Goal: Information Seeking & Learning: Learn about a topic

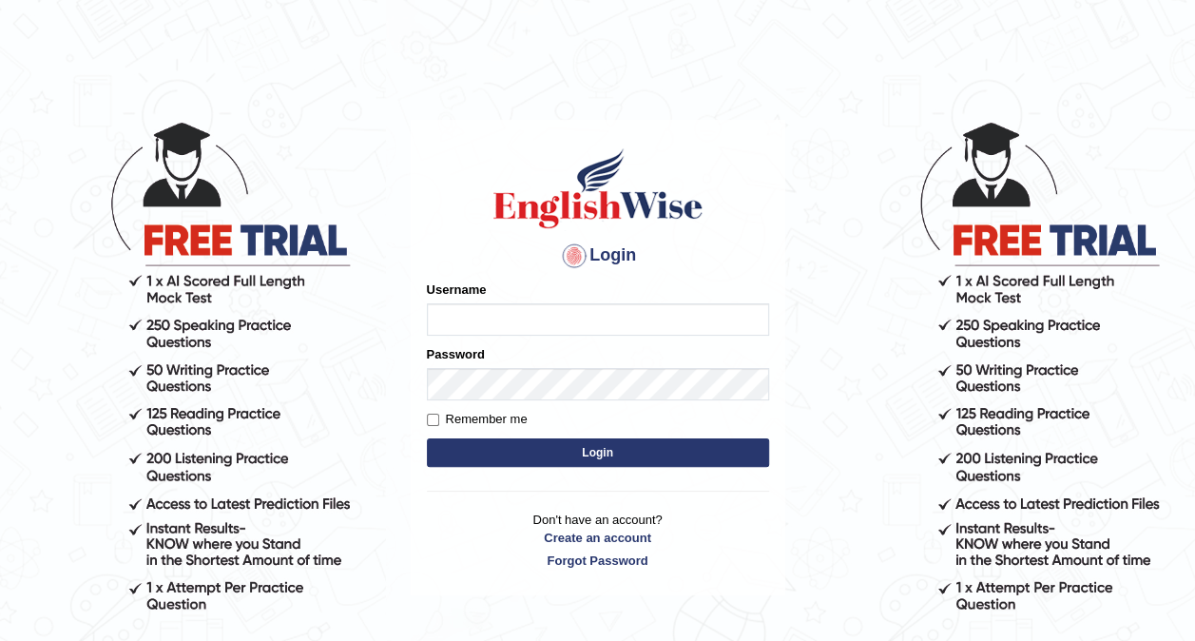
type input "hardeep46"
click at [492, 452] on button "Login" at bounding box center [598, 452] width 342 height 29
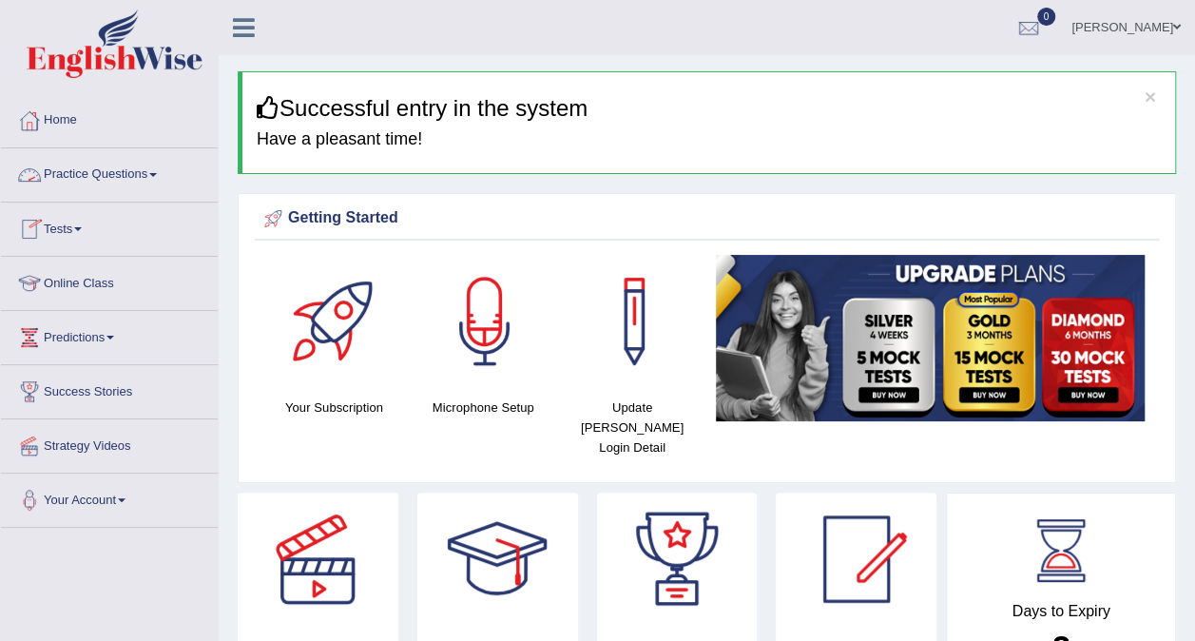
click at [157, 173] on span at bounding box center [153, 175] width 8 height 4
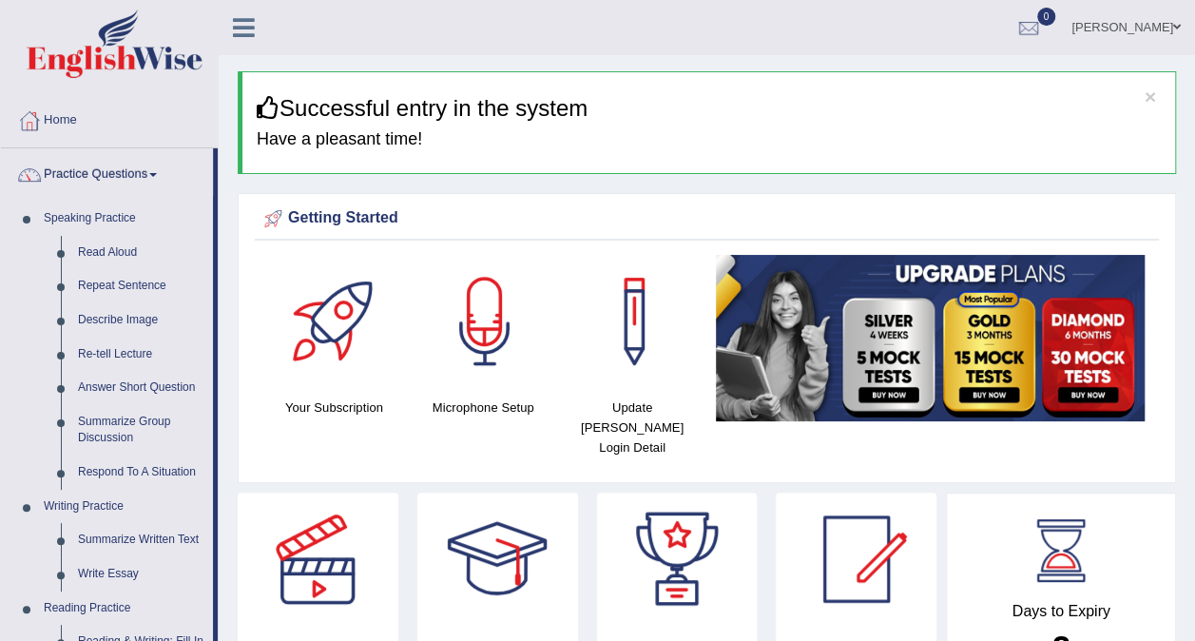
click at [157, 173] on span at bounding box center [153, 175] width 8 height 4
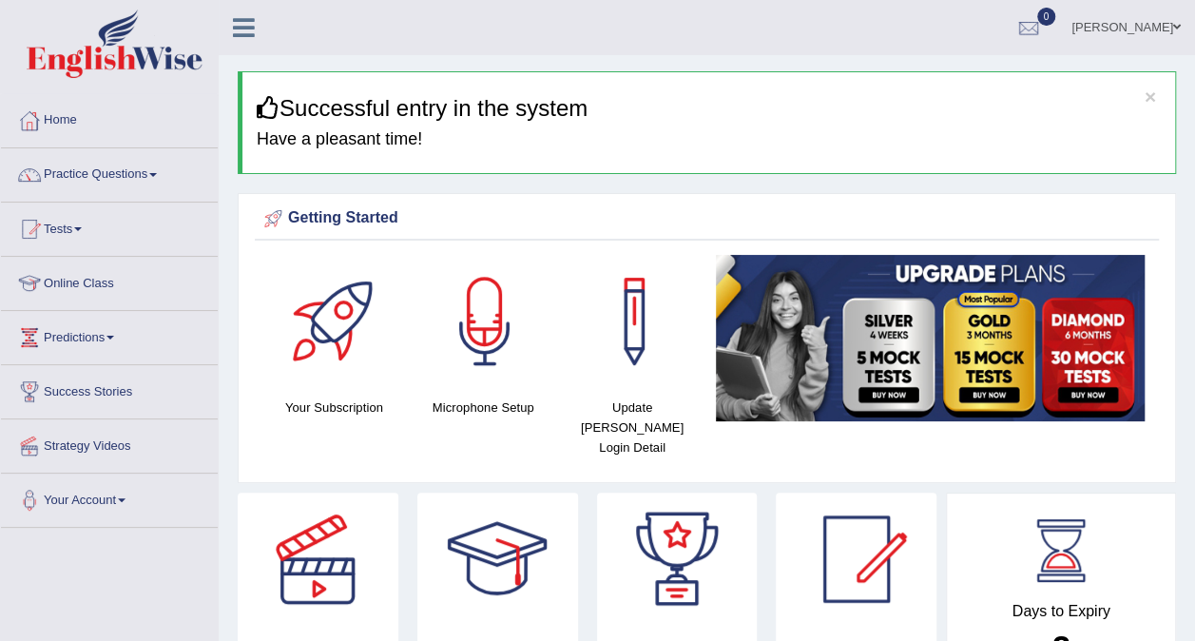
click at [157, 173] on span at bounding box center [153, 175] width 8 height 4
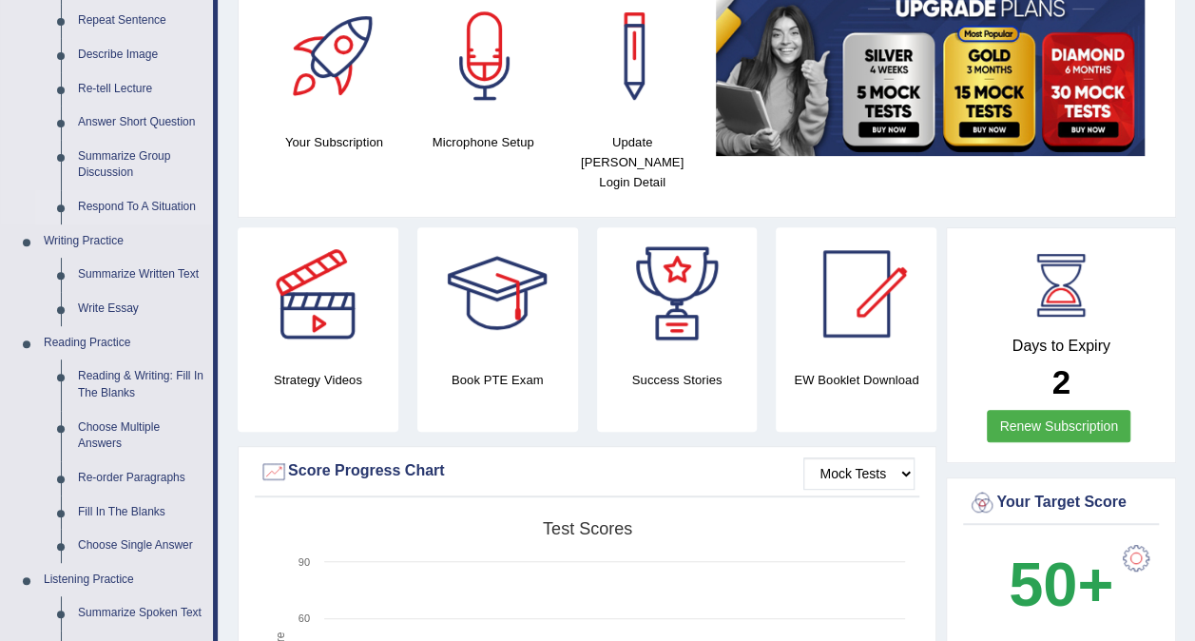
scroll to position [266, 0]
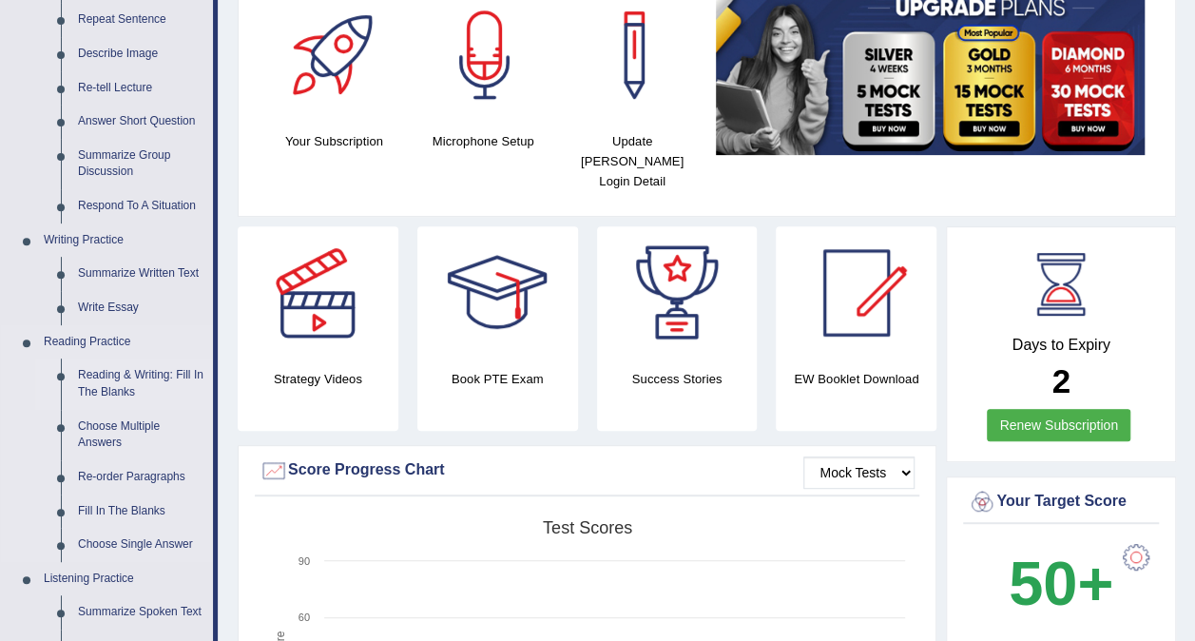
click at [156, 374] on link "Reading & Writing: Fill In The Blanks" at bounding box center [141, 383] width 144 height 50
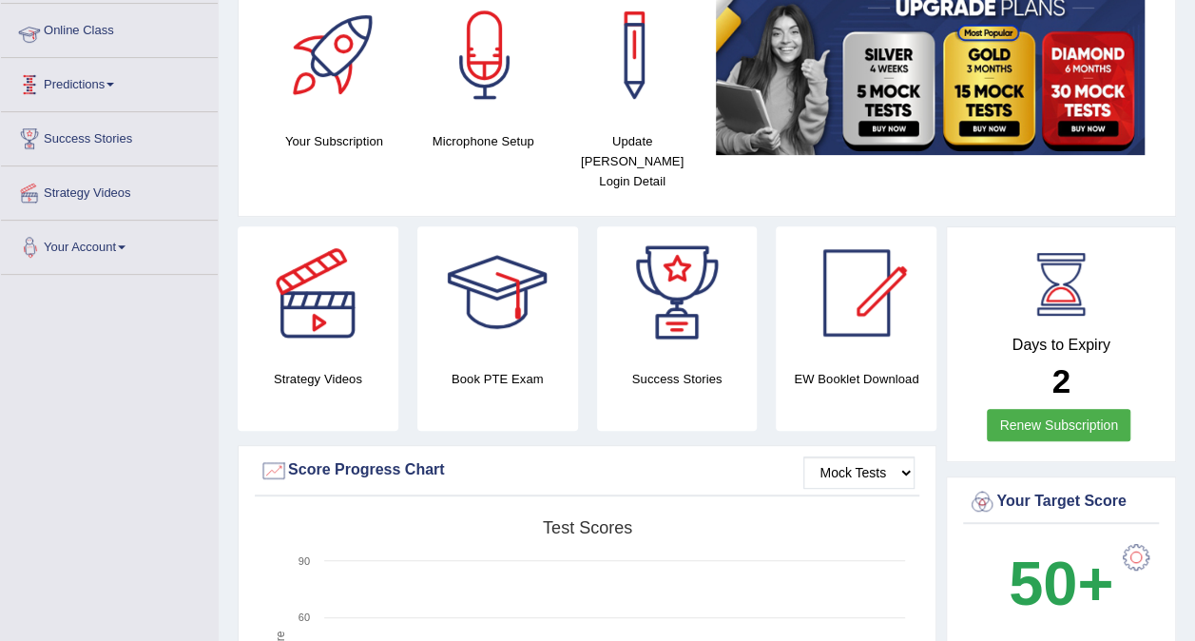
scroll to position [456, 0]
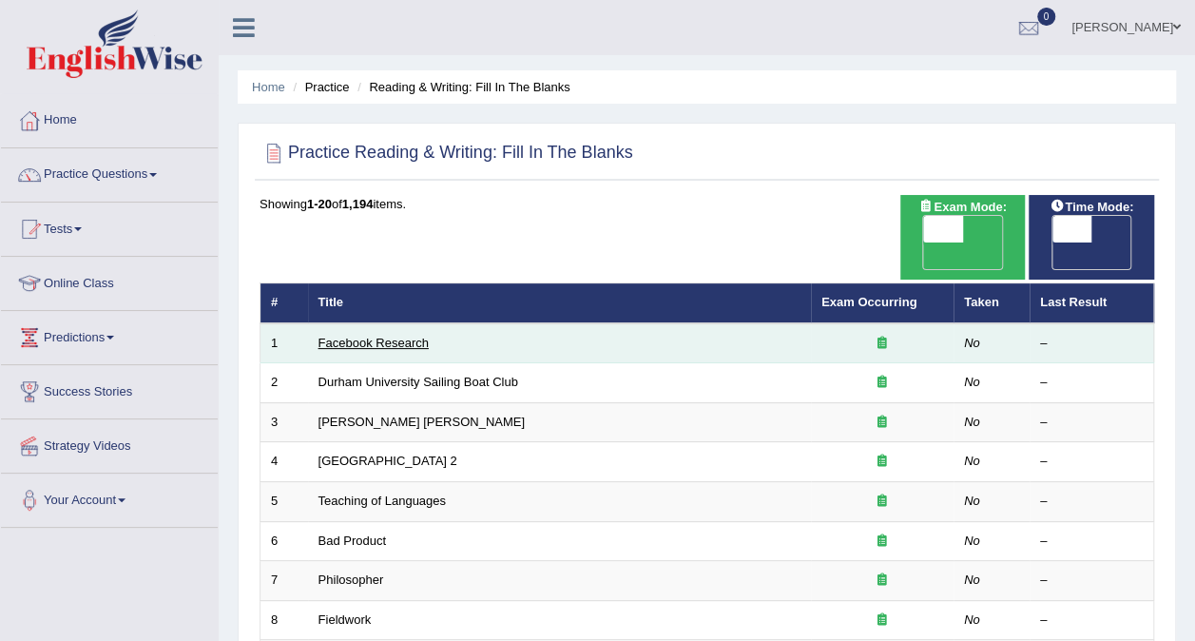
click at [339, 336] on link "Facebook Research" at bounding box center [374, 343] width 110 height 14
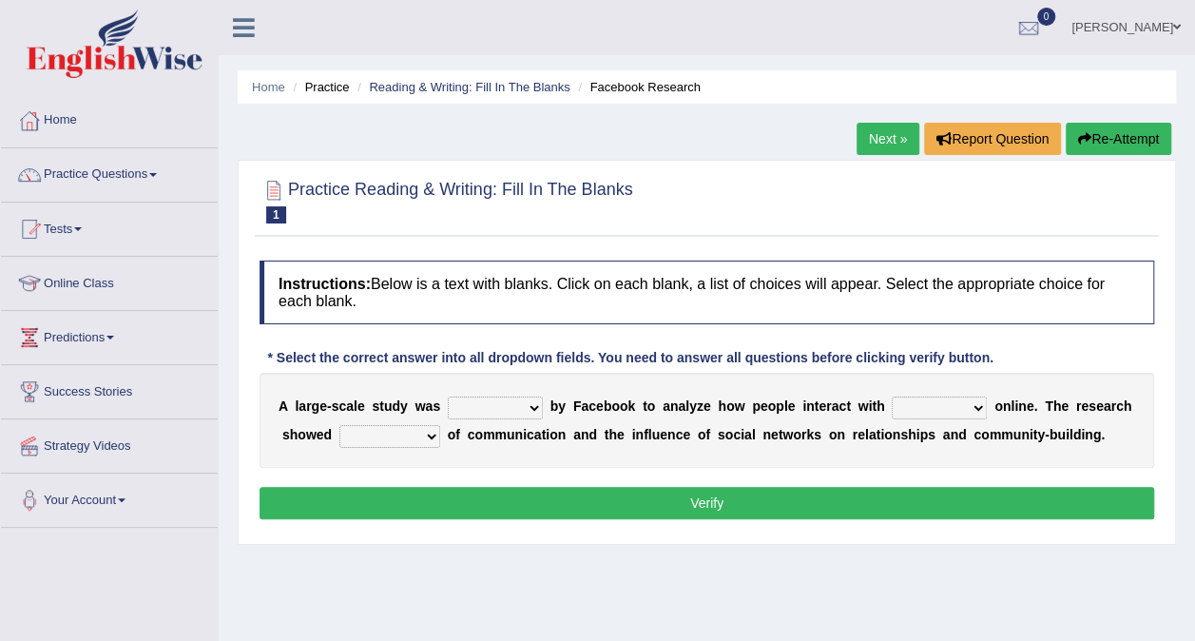
click at [520, 405] on select "surveyed had asked made" at bounding box center [495, 408] width 95 height 23
select select "surveyed"
click at [448, 397] on select "surveyed had asked made" at bounding box center [495, 408] width 95 height 23
click at [934, 405] on select "together all each other another" at bounding box center [939, 408] width 95 height 23
select select "each other"
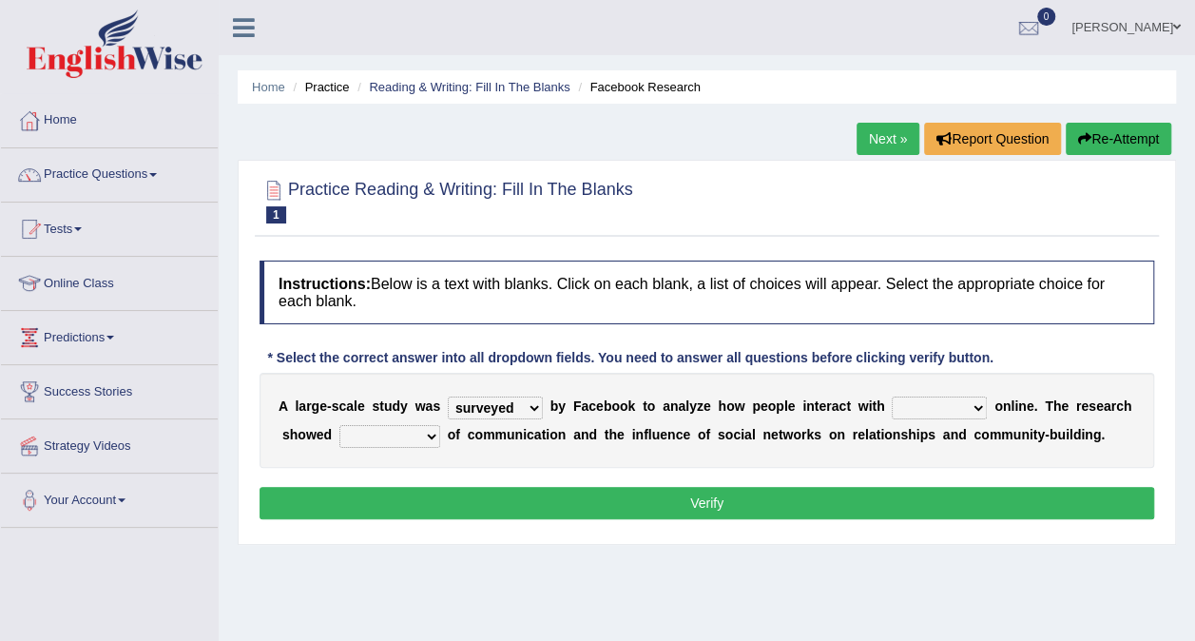
click at [892, 397] on select "together all each other another" at bounding box center [939, 408] width 95 height 23
click at [440, 434] on b at bounding box center [444, 434] width 8 height 15
click at [416, 435] on select "advantages standards fellowships patterns" at bounding box center [389, 436] width 101 height 23
select select "advantages"
click at [339, 425] on select "advantages standards fellowships patterns" at bounding box center [389, 436] width 101 height 23
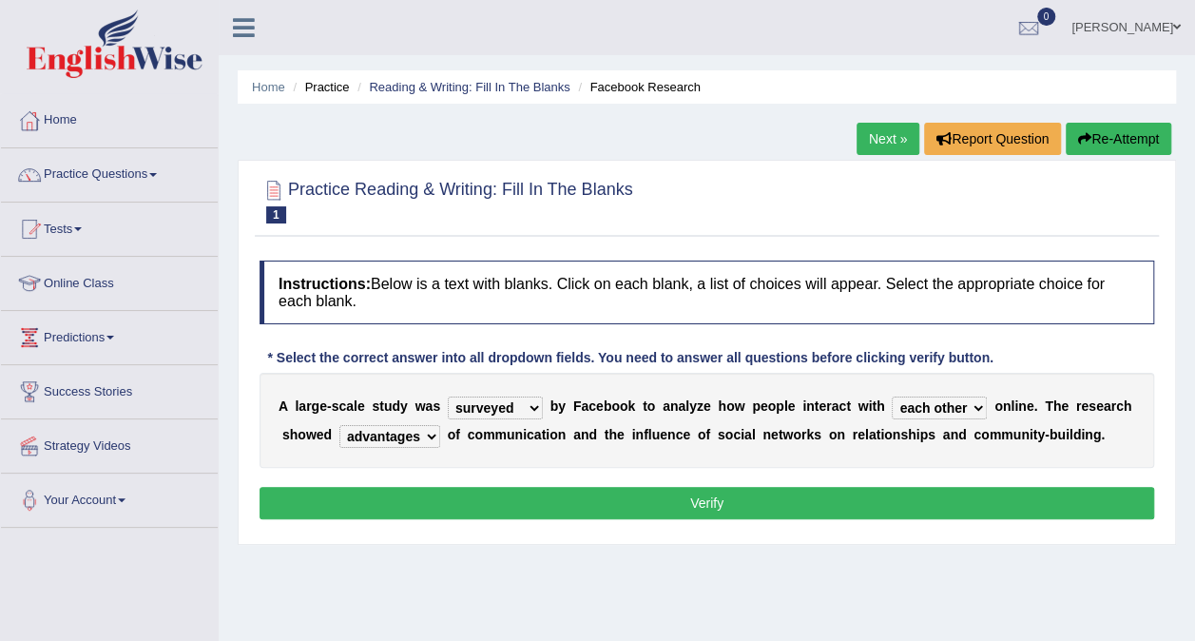
click at [536, 508] on button "Verify" at bounding box center [707, 503] width 895 height 32
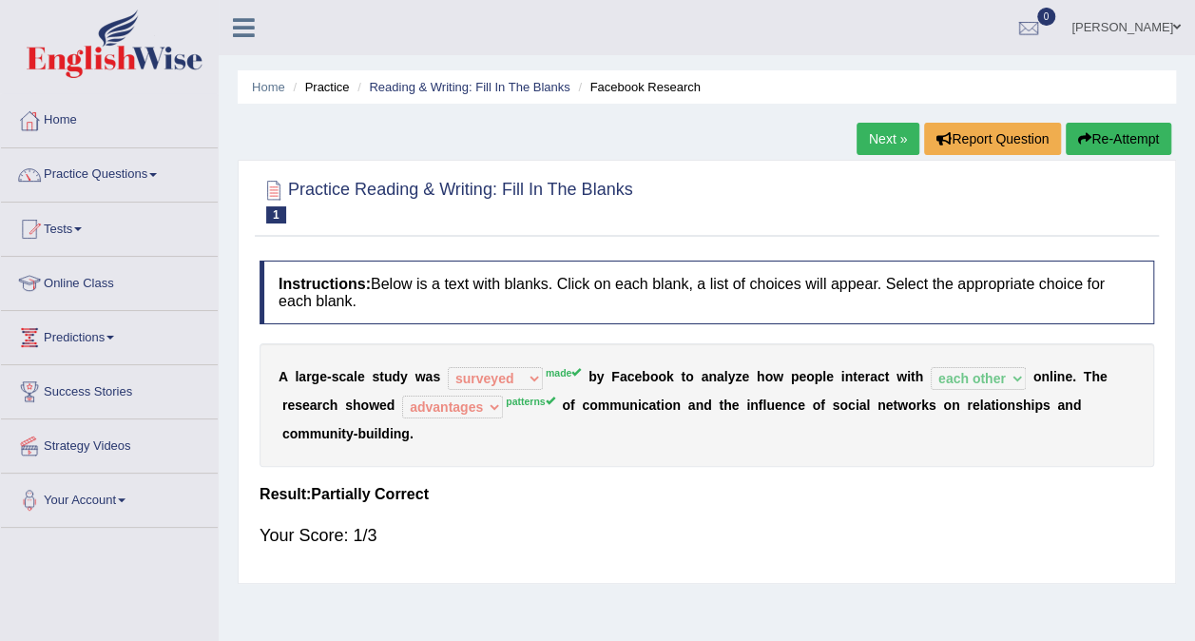
click at [877, 129] on link "Next »" at bounding box center [888, 139] width 63 height 32
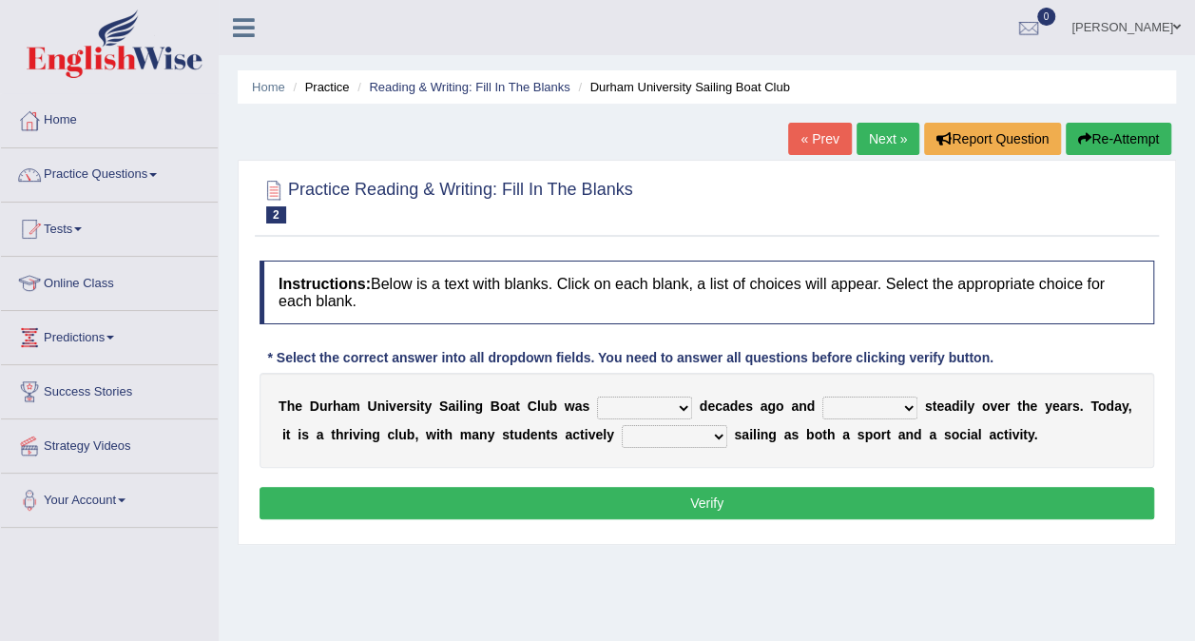
click at [657, 399] on select "found fund founded find" at bounding box center [644, 408] width 95 height 23
click at [597, 397] on select "found fund founded find" at bounding box center [644, 408] width 95 height 23
click at [662, 409] on select "found fund founded find" at bounding box center [644, 408] width 95 height 23
select select "founded"
click at [597, 397] on select "found fund founded find" at bounding box center [644, 408] width 95 height 23
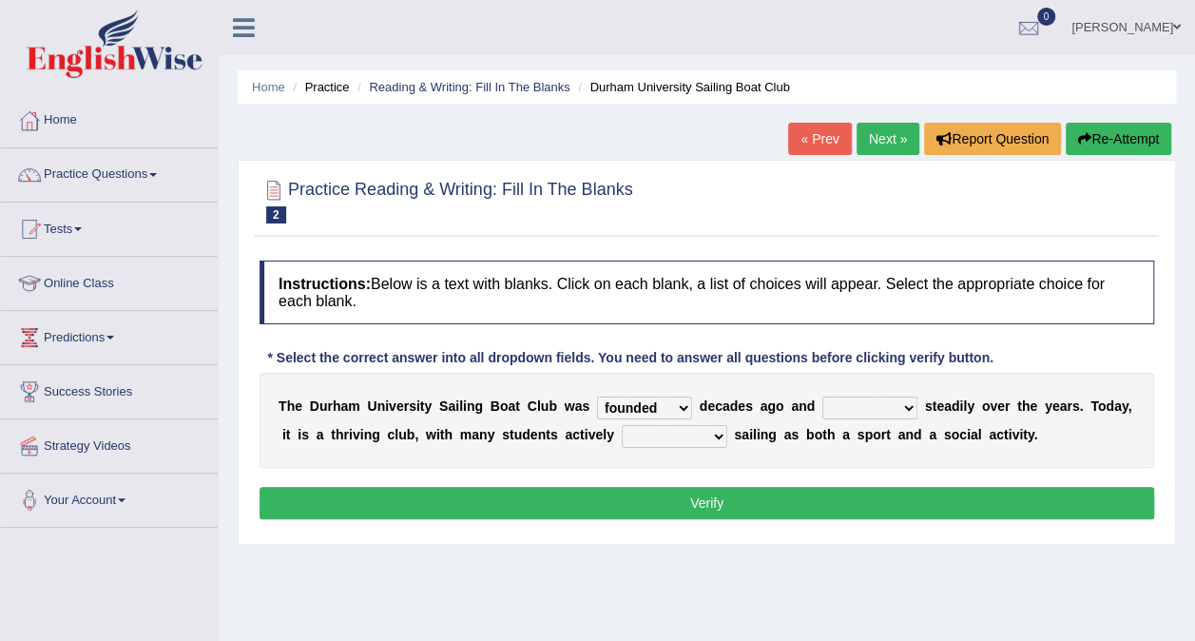
click at [877, 398] on select "grow growing has grown grown" at bounding box center [870, 408] width 95 height 23
select select "has grown"
click at [823, 397] on select "grow growing has grown grown" at bounding box center [870, 408] width 95 height 23
click at [634, 435] on select "enjoy enjoyed are enjoying enjoying" at bounding box center [675, 436] width 106 height 23
click at [622, 425] on select "enjoy enjoyed are enjoying enjoying" at bounding box center [675, 436] width 106 height 23
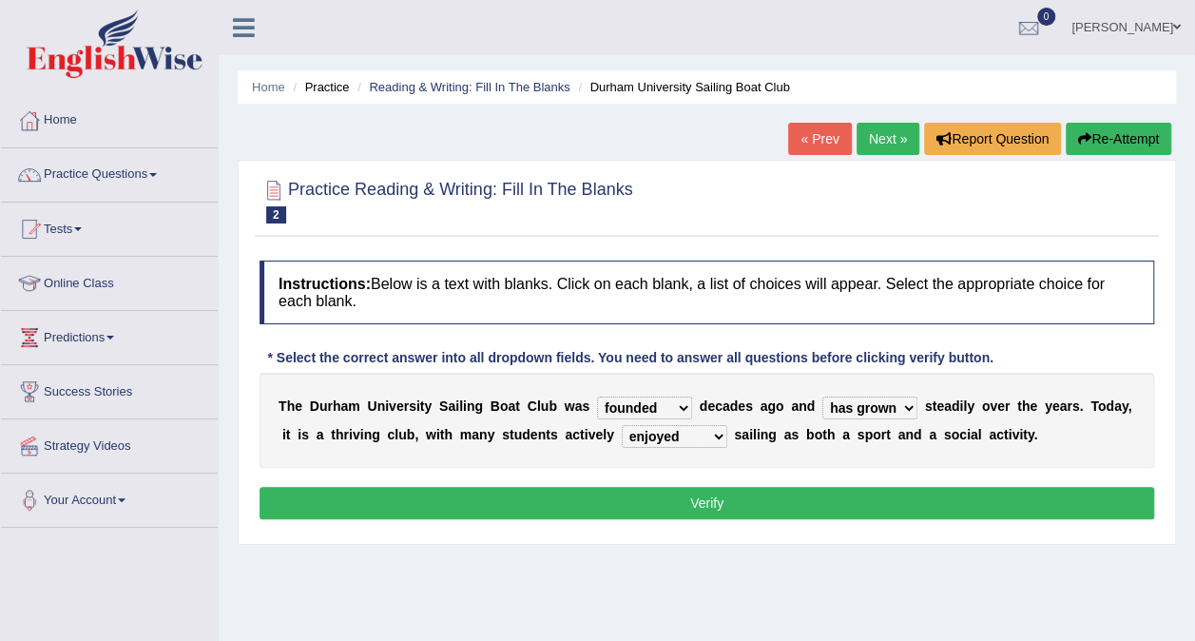
click at [643, 433] on select "enjoy enjoyed are enjoying enjoying" at bounding box center [675, 436] width 106 height 23
select select "enjoying"
click at [622, 425] on select "enjoy enjoyed are enjoying enjoying" at bounding box center [675, 436] width 106 height 23
click at [633, 493] on button "Verify" at bounding box center [707, 503] width 895 height 32
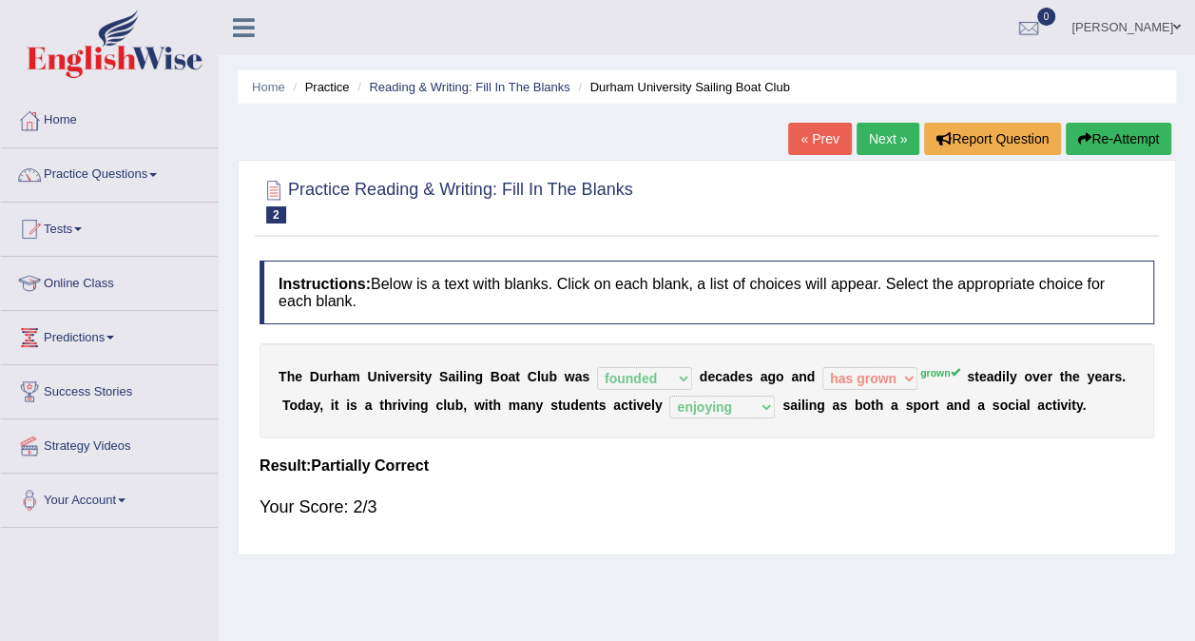
click at [886, 148] on link "Next »" at bounding box center [888, 139] width 63 height 32
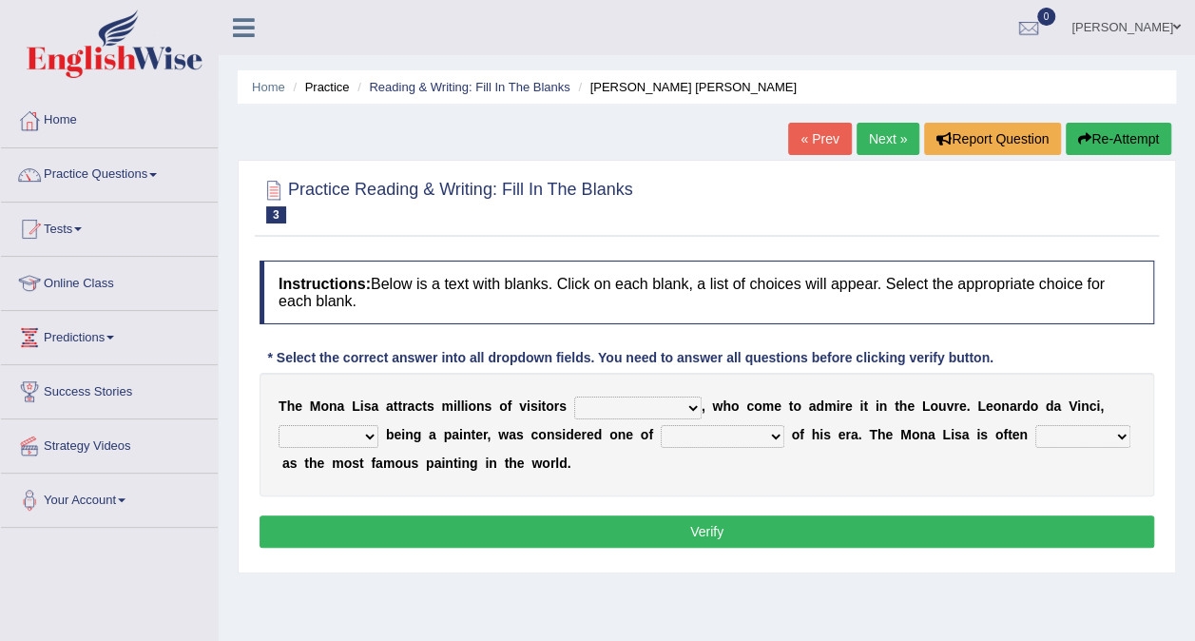
click at [661, 398] on select "around the year the all year all year round per year" at bounding box center [637, 408] width 127 height 23
select select "around the year"
click at [574, 397] on select "around the year the all year all year round per year" at bounding box center [637, 408] width 127 height 23
click at [359, 437] on select "rather than as much as as well as as long as" at bounding box center [329, 436] width 100 height 23
select select "rather than"
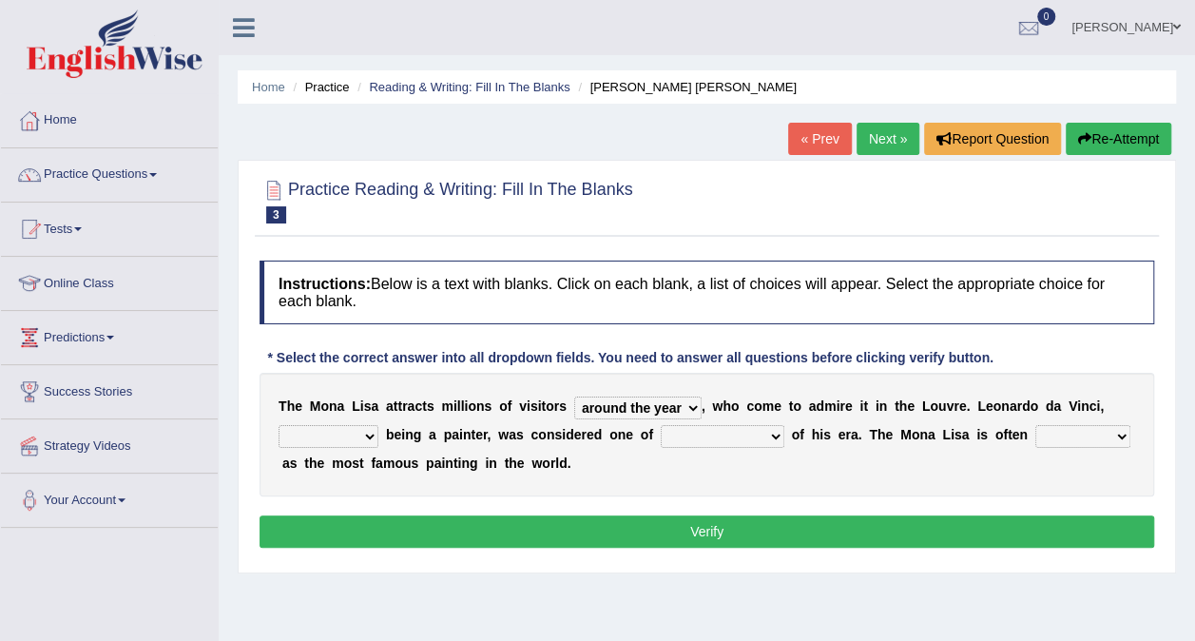
click at [279, 425] on select "rather than as much as as well as as long as" at bounding box center [329, 436] width 100 height 23
click at [748, 434] on select "better artists artist the better artist the best artists" at bounding box center [723, 436] width 124 height 23
select select "the best artists"
click at [661, 425] on select "better artists artist the better artist the best artists" at bounding box center [723, 436] width 124 height 23
click at [1076, 432] on select "classified suggested predicted described" at bounding box center [1083, 436] width 95 height 23
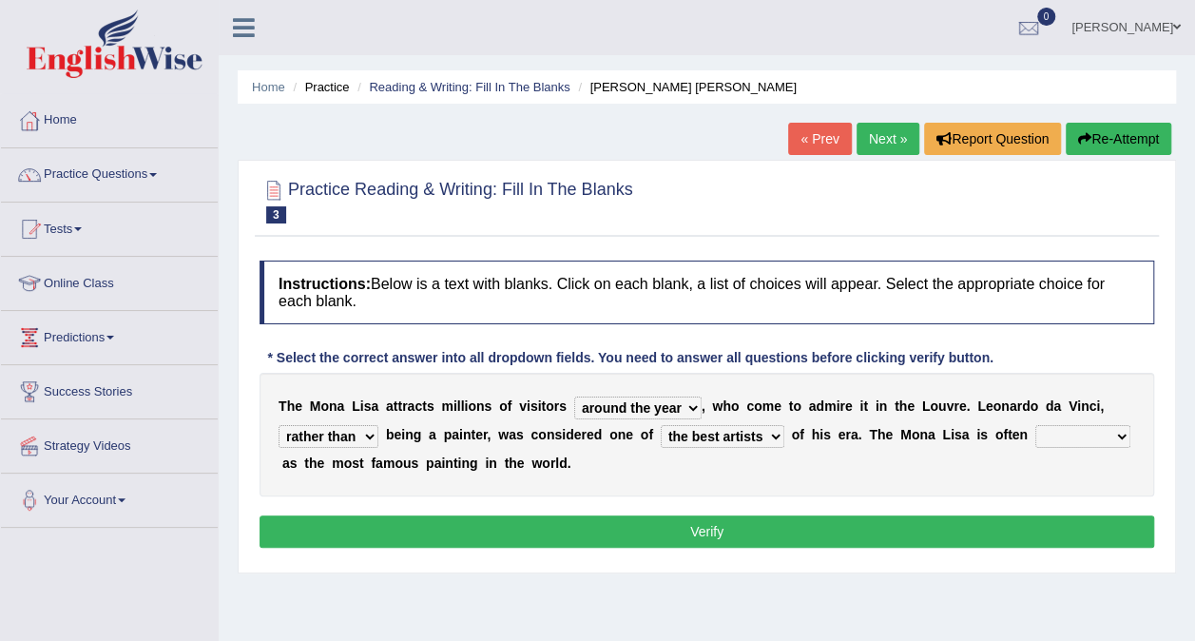
select select "classified"
click at [1036, 425] on select "classified suggested predicted described" at bounding box center [1083, 436] width 95 height 23
click at [882, 538] on button "Verify" at bounding box center [707, 531] width 895 height 32
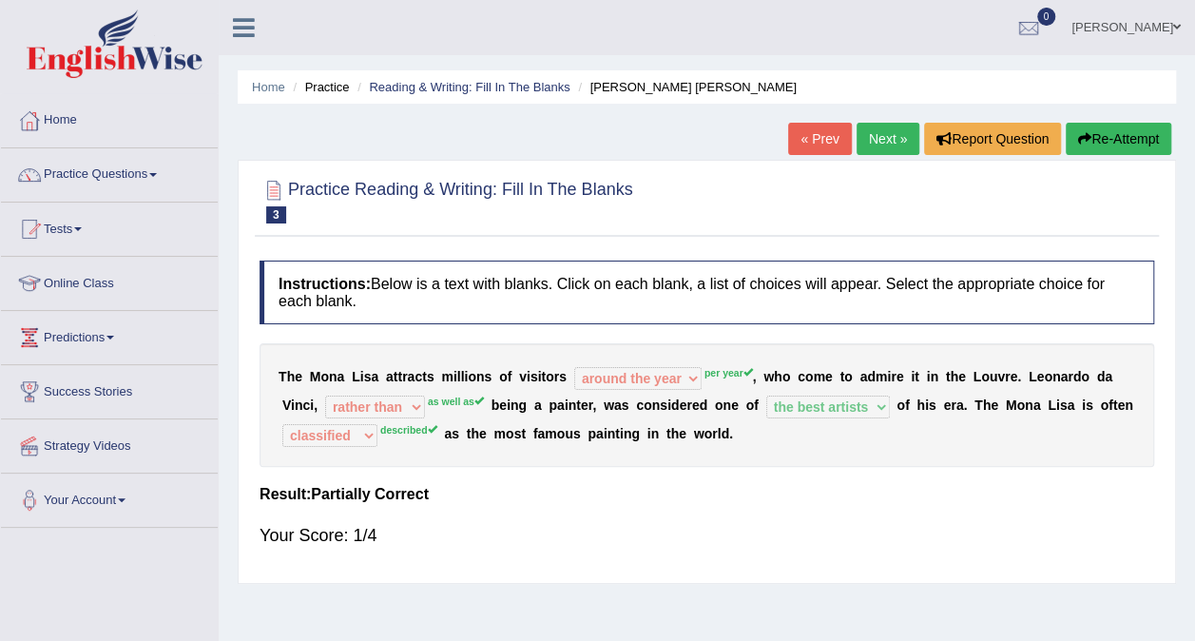
click at [913, 133] on link "Next »" at bounding box center [888, 139] width 63 height 32
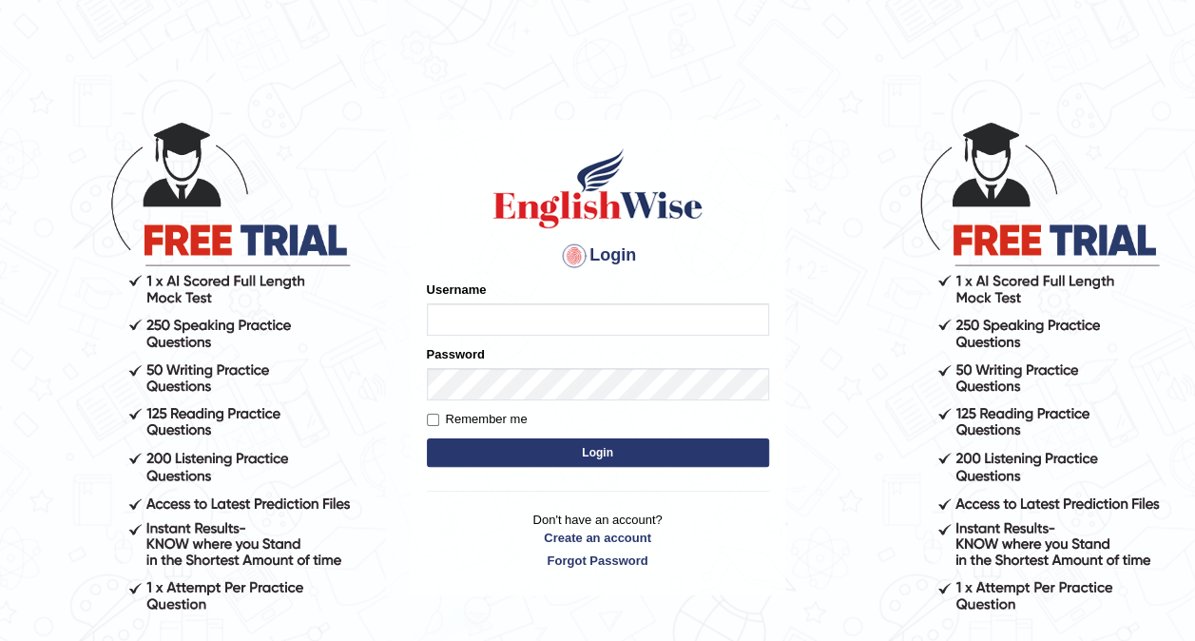
type input "hardeep46"
click at [580, 456] on button "Login" at bounding box center [598, 452] width 342 height 29
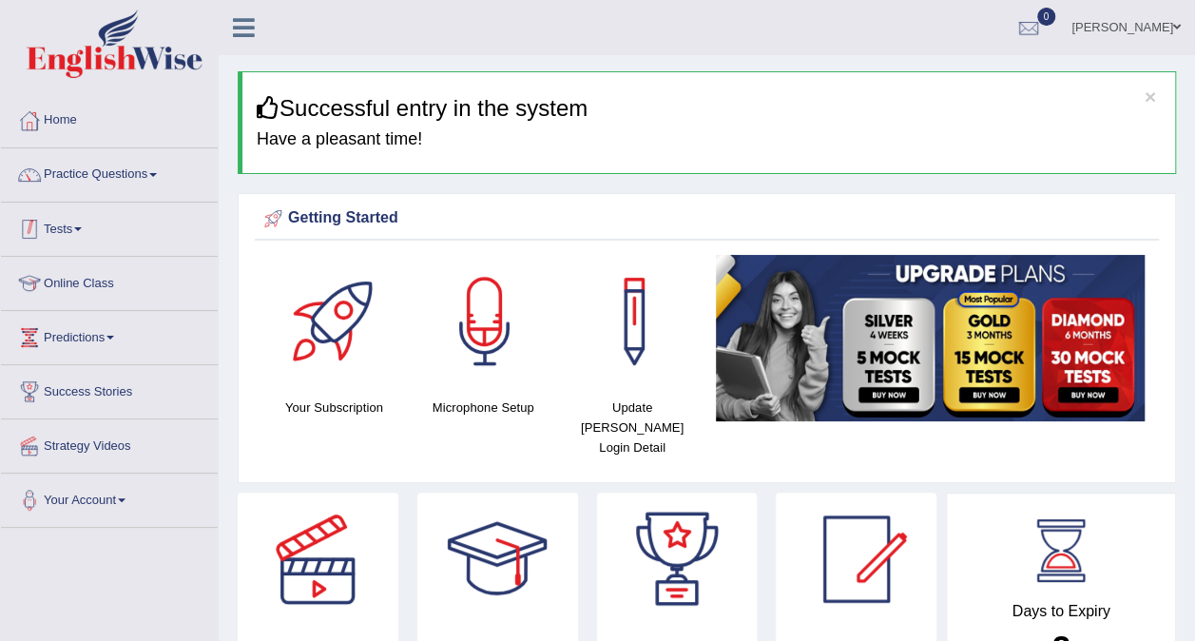
click at [68, 214] on link "Tests" at bounding box center [109, 227] width 217 height 48
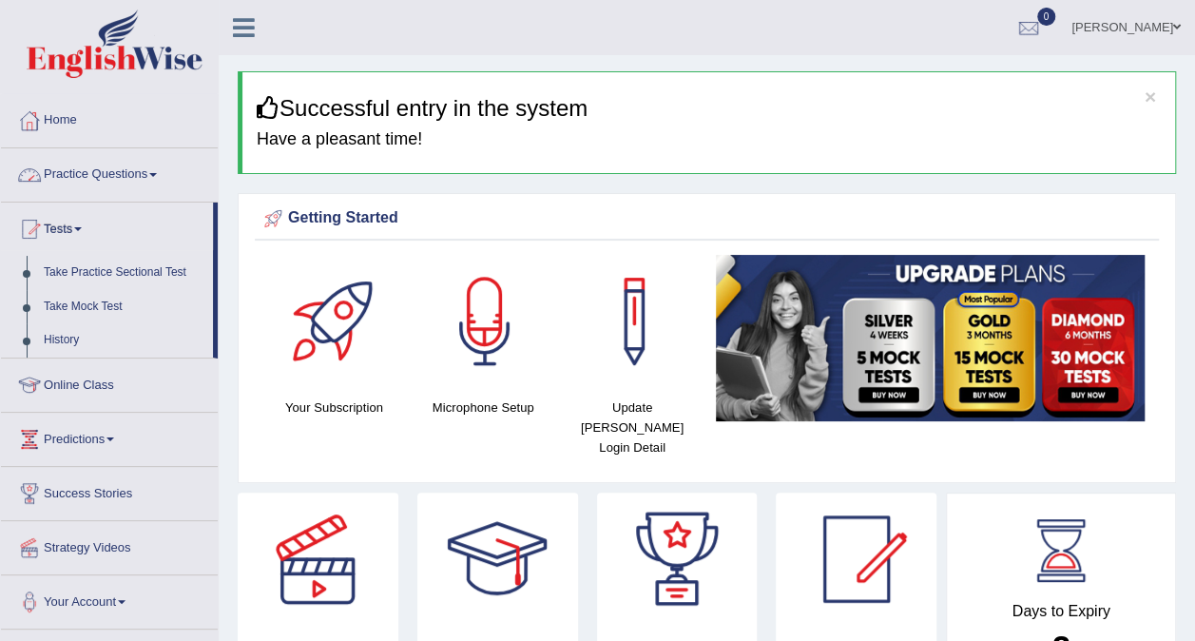
click at [95, 171] on link "Practice Questions" at bounding box center [109, 172] width 217 height 48
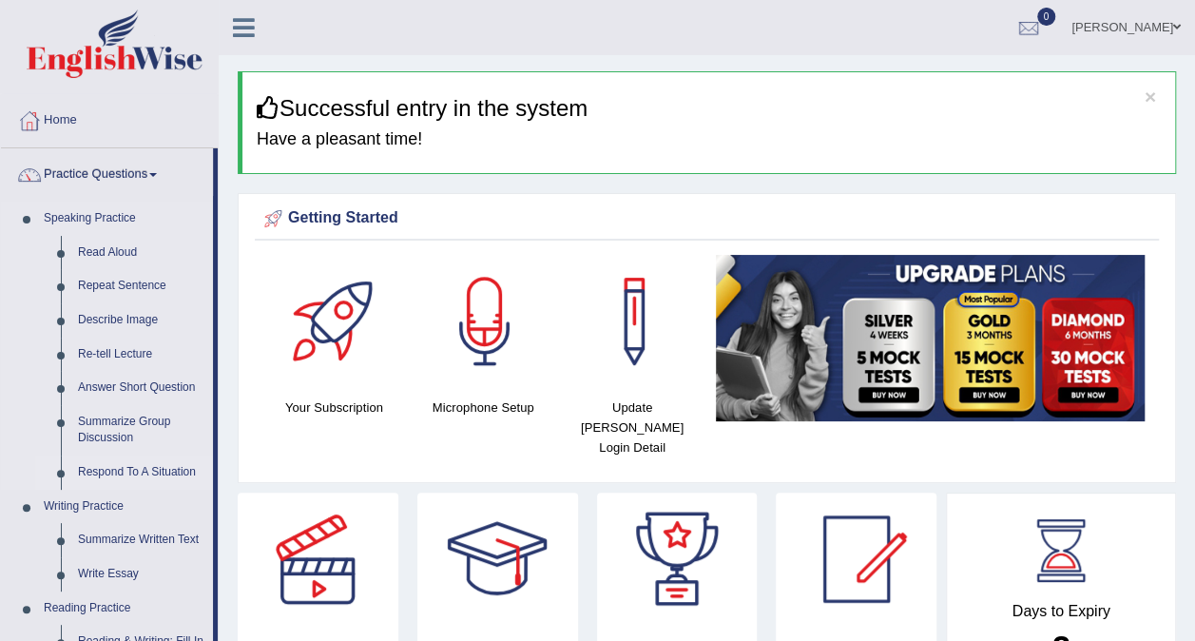
scroll to position [209, 0]
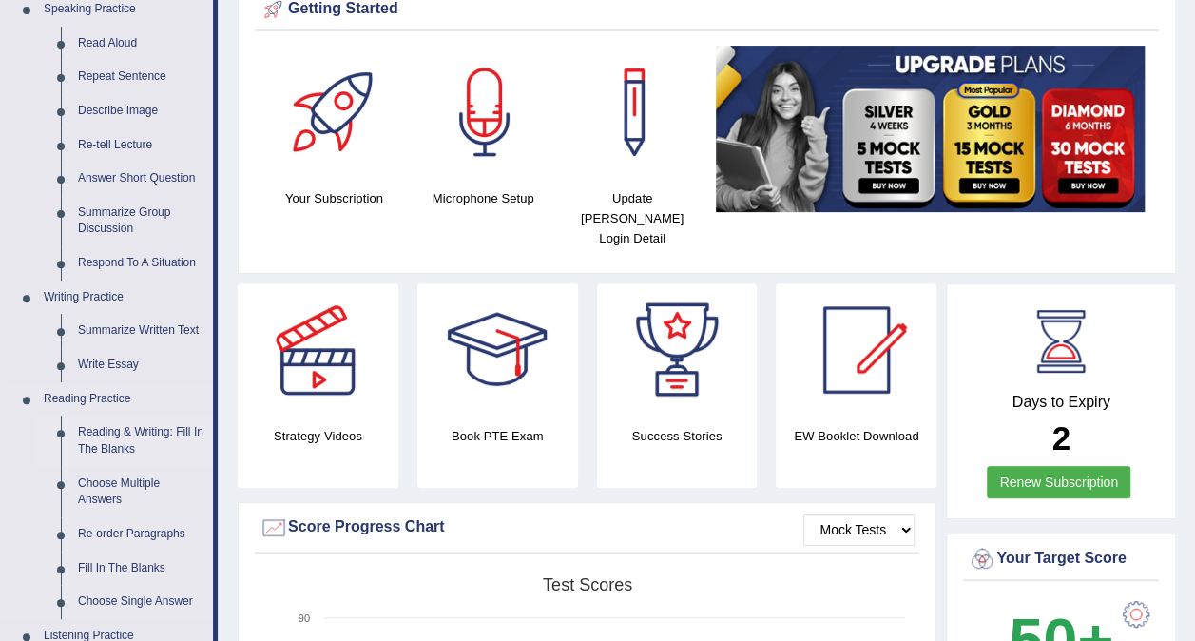
click at [127, 433] on link "Reading & Writing: Fill In The Blanks" at bounding box center [141, 441] width 144 height 50
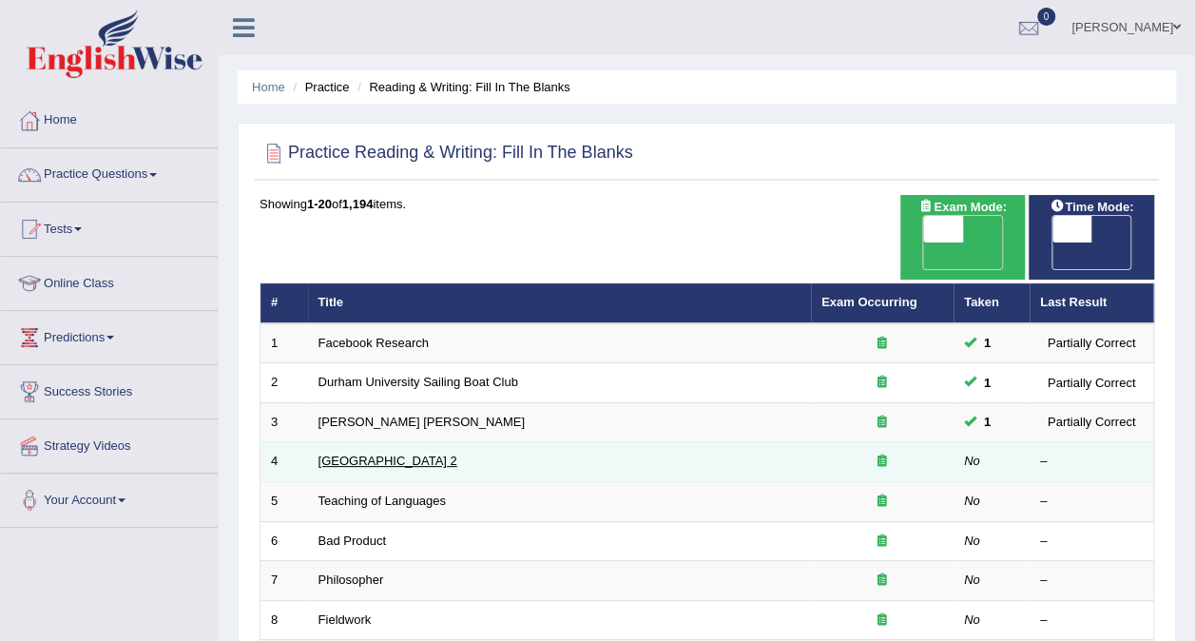
click at [339, 454] on link "Golden Gate Bridge 2" at bounding box center [388, 461] width 139 height 14
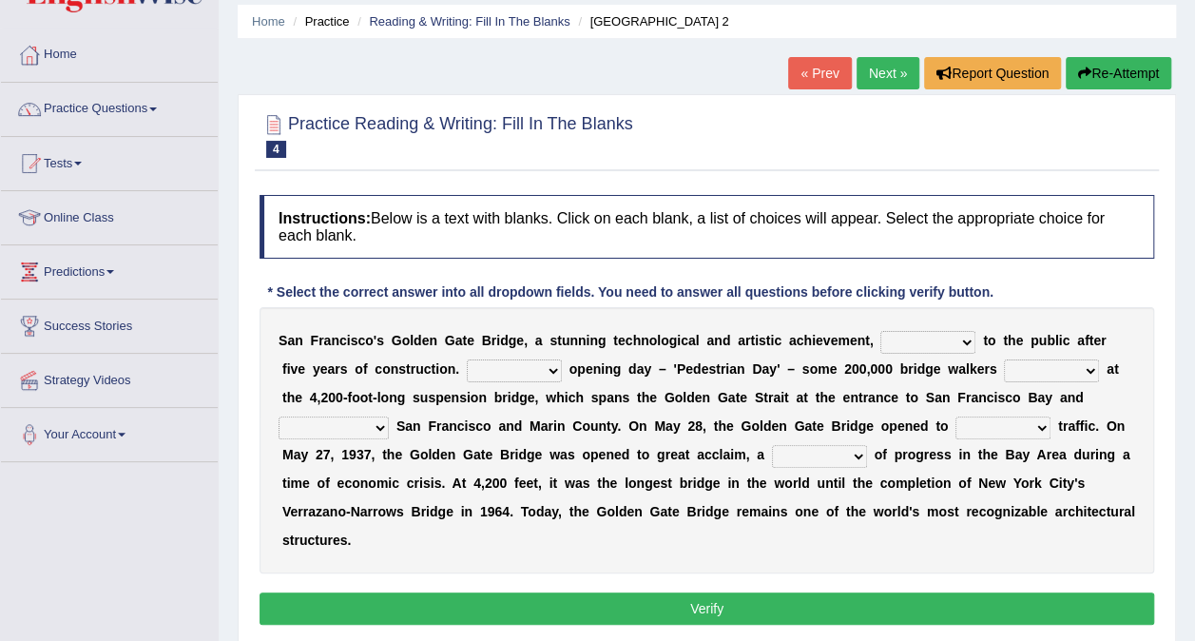
scroll to position [68, 0]
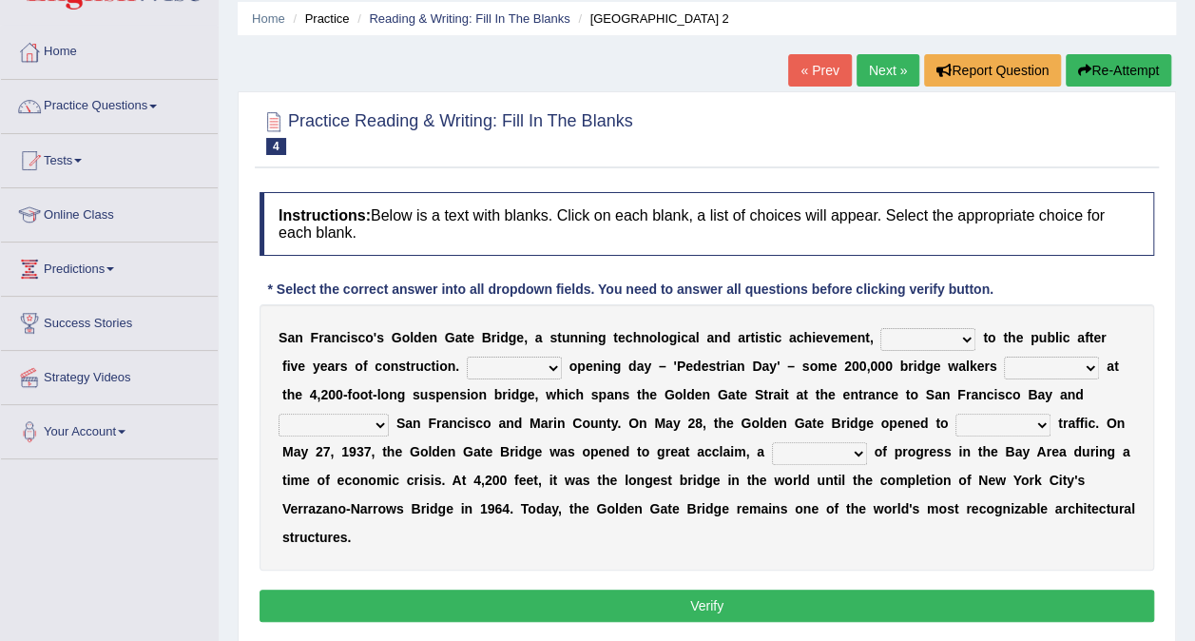
click at [920, 339] on select "opens closes appears equals" at bounding box center [928, 339] width 95 height 23
select select "opens"
click at [881, 328] on select "opens closes appears equals" at bounding box center [928, 339] width 95 height 23
click at [480, 369] on select "On During Since When" at bounding box center [514, 368] width 95 height 23
select select "Since"
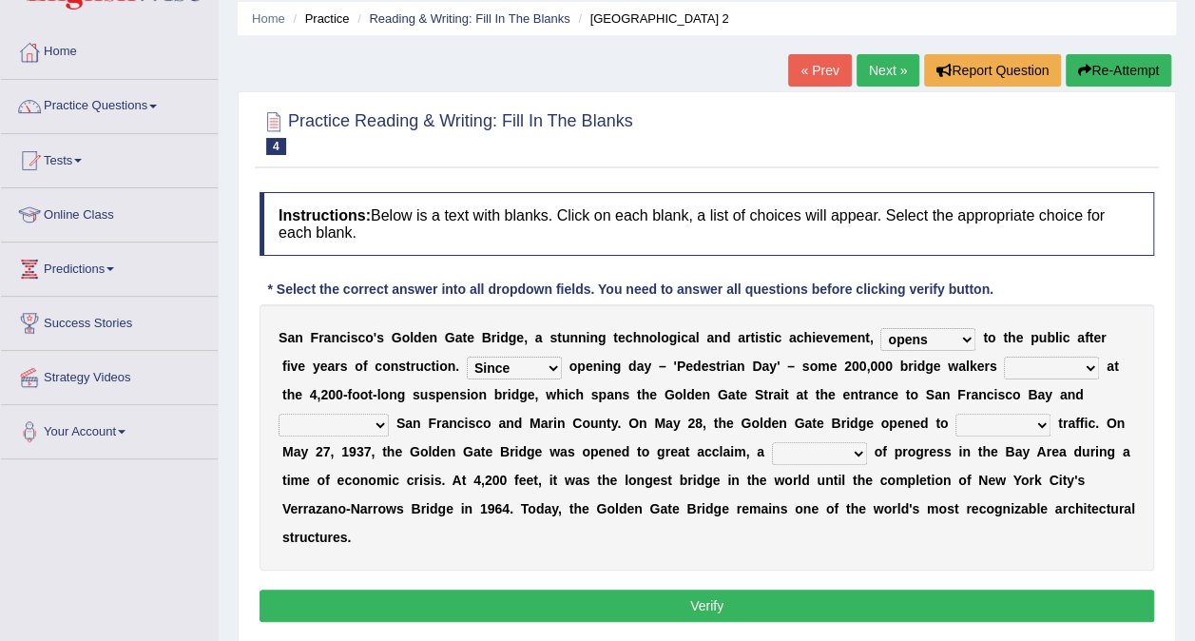
click at [467, 357] on select "On During Since When" at bounding box center [514, 368] width 95 height 23
click at [1004, 363] on select "stationed looked marveled laughed" at bounding box center [1051, 368] width 95 height 23
select select "marveled"
click at [1004, 357] on select "stationed looked marveled laughed" at bounding box center [1051, 368] width 95 height 23
click at [389, 414] on select "separates connects channels differentiates" at bounding box center [334, 425] width 110 height 23
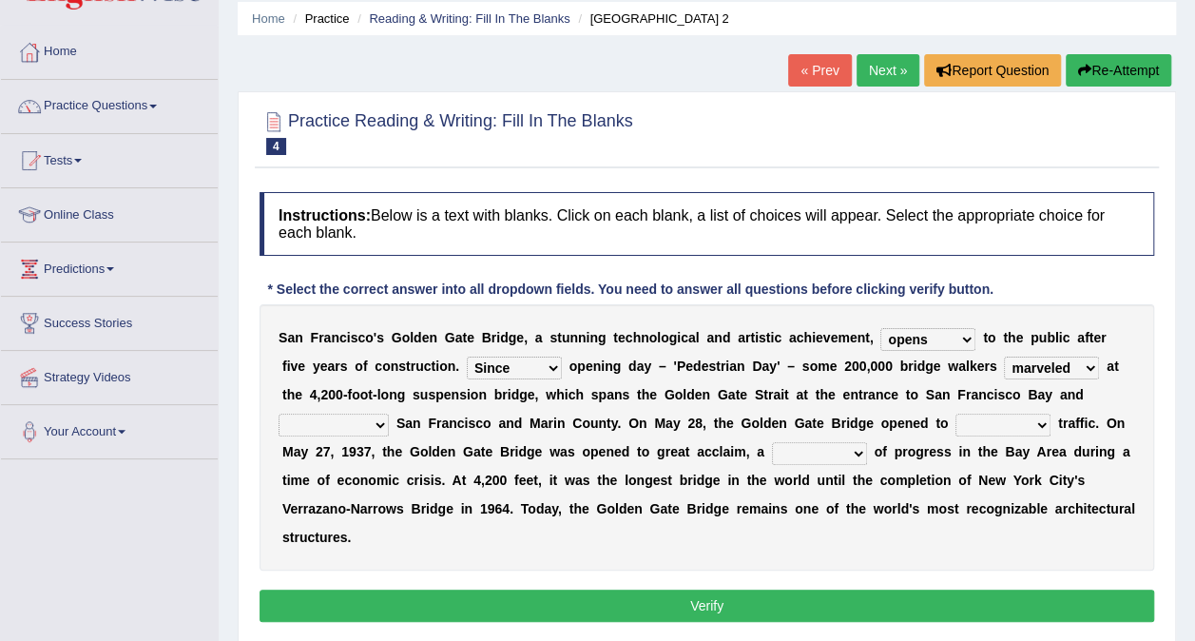
select select "connects"
click at [389, 414] on select "separates connects channels differentiates" at bounding box center [334, 425] width 110 height 23
click at [956, 422] on select "aquatic vehicular airborne watertight" at bounding box center [1003, 425] width 95 height 23
select select "vehicular"
click at [956, 414] on select "aquatic vehicular airborne watertight" at bounding box center [1003, 425] width 95 height 23
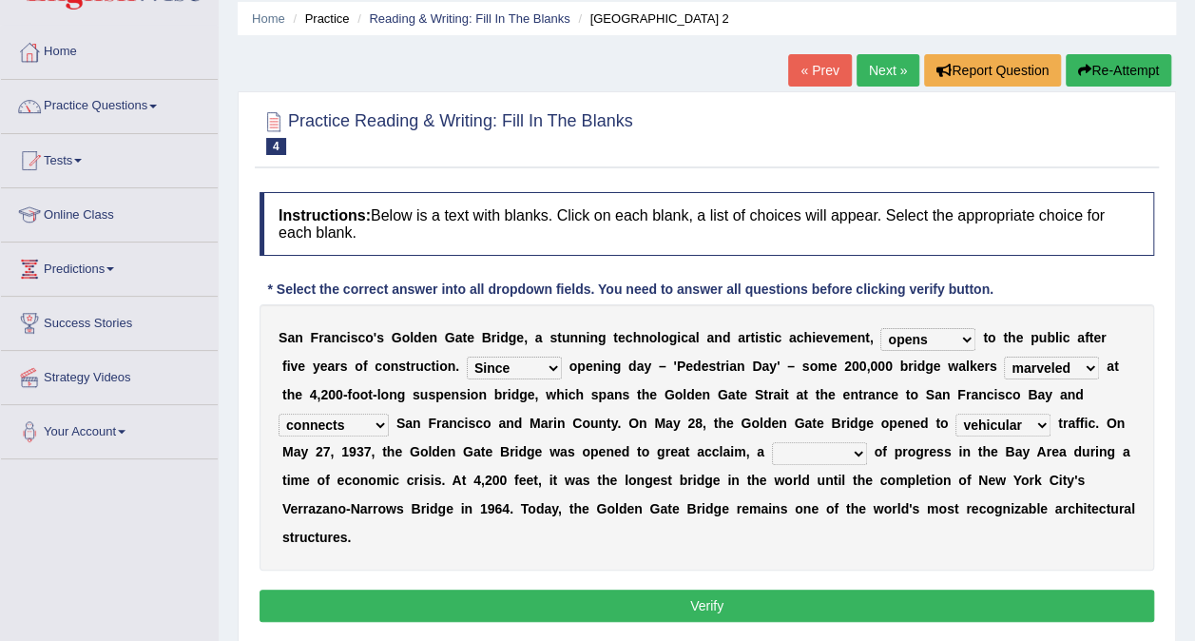
click at [772, 454] on select "denial symbol technique yield" at bounding box center [819, 453] width 95 height 23
select select "symbol"
click at [772, 442] on select "denial symbol technique yield" at bounding box center [819, 453] width 95 height 23
click at [681, 590] on button "Verify" at bounding box center [707, 606] width 895 height 32
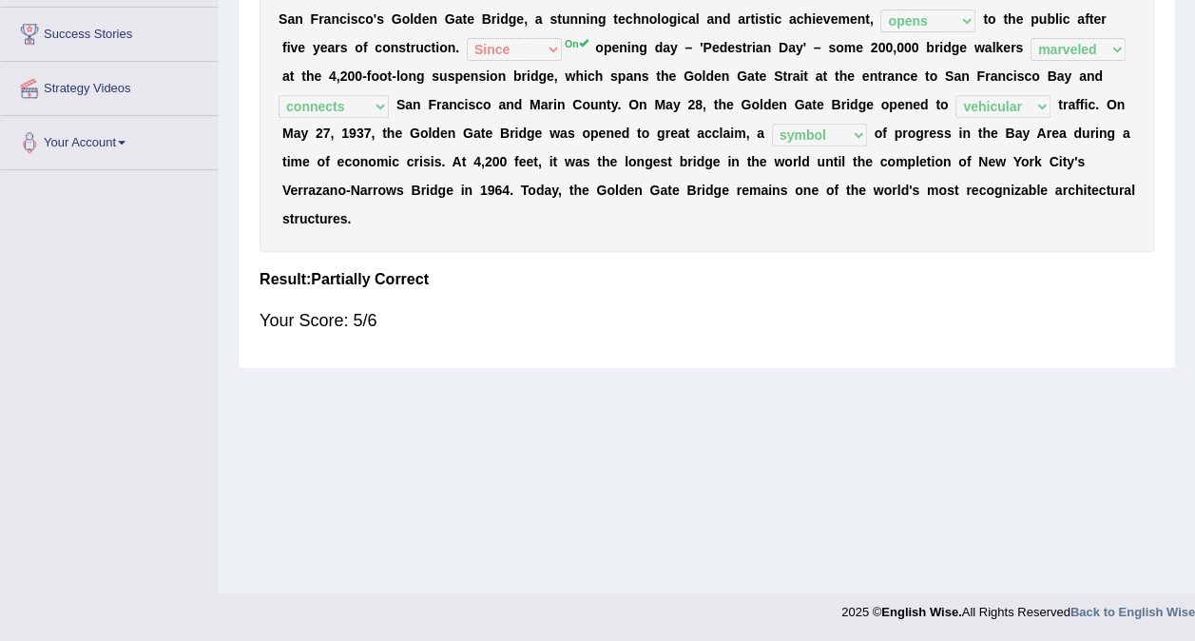
scroll to position [0, 0]
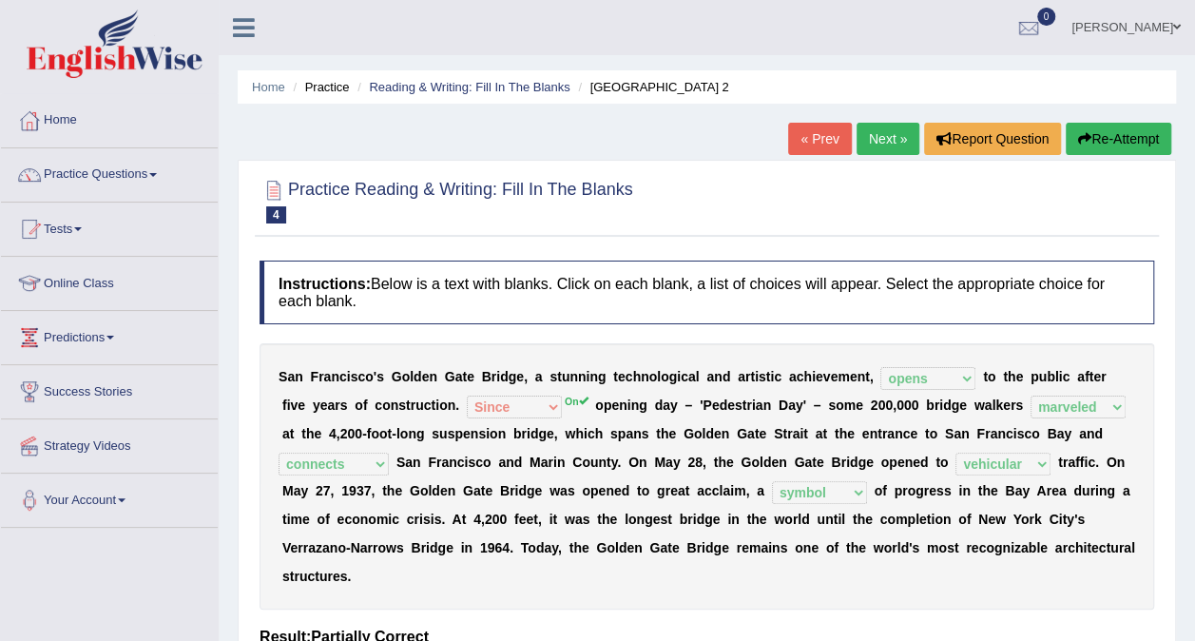
click at [887, 140] on link "Next »" at bounding box center [888, 139] width 63 height 32
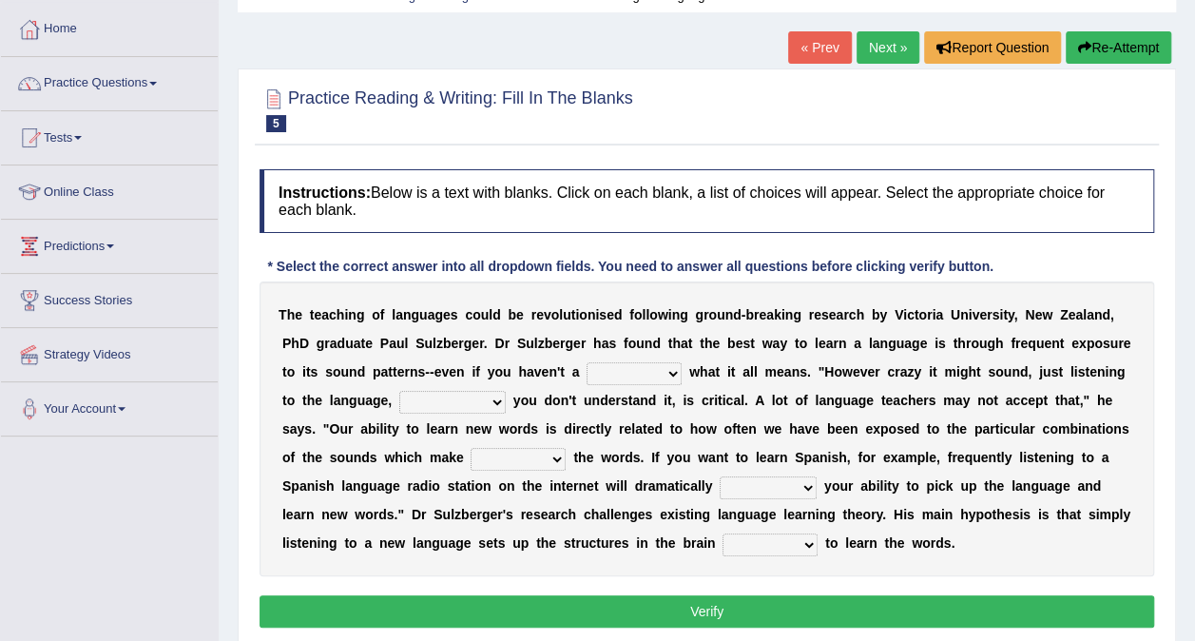
scroll to position [94, 0]
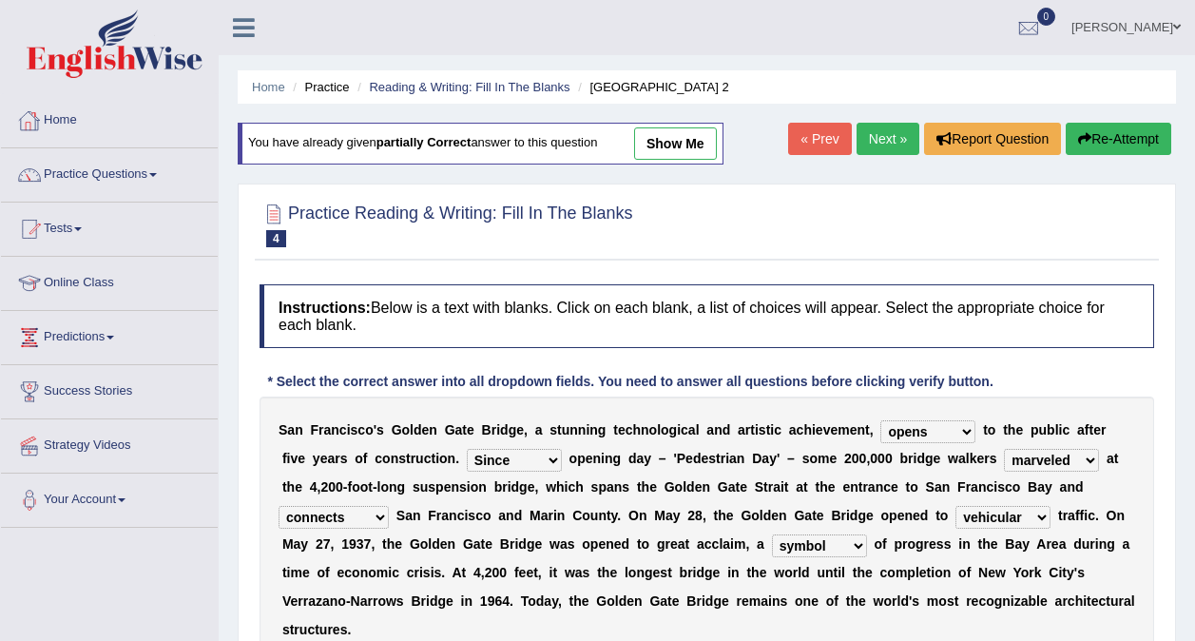
select select "opens"
select select "Since"
select select "marveled"
select select "connects"
select select "vehicular"
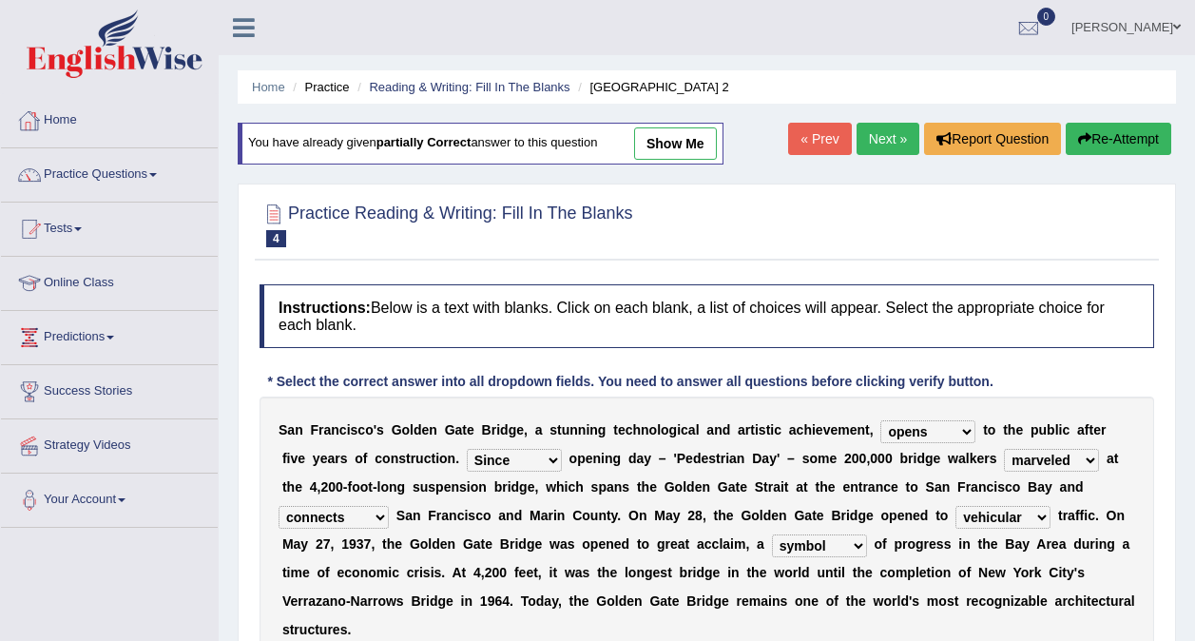
select select "symbol"
click at [123, 163] on link "Practice Questions" at bounding box center [109, 172] width 217 height 48
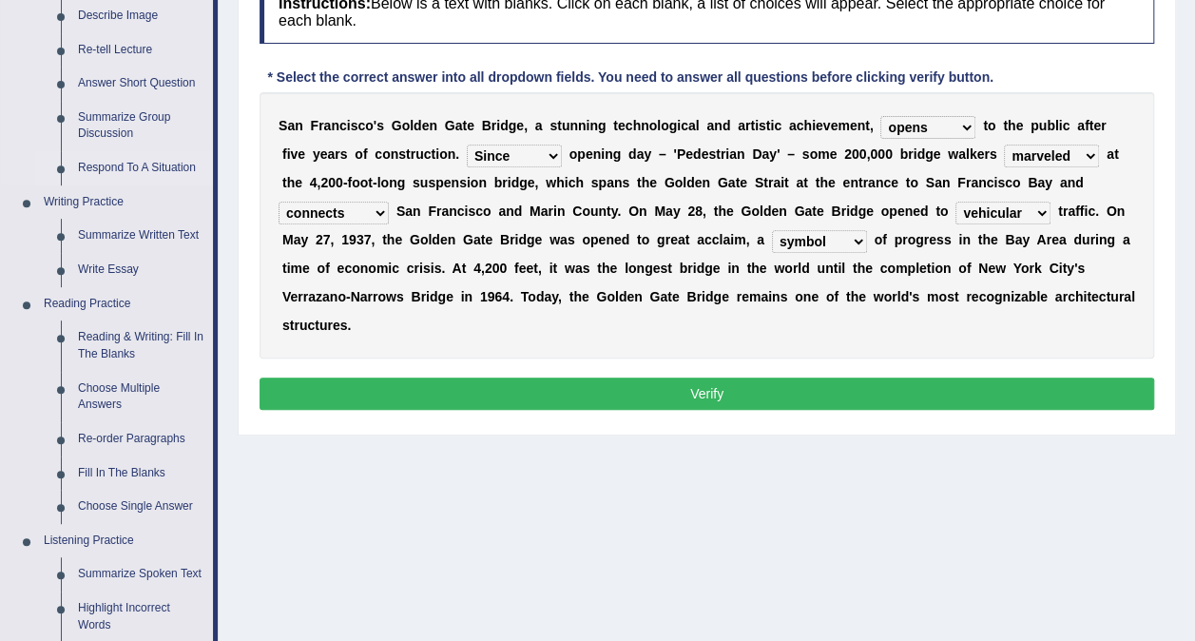
scroll to position [303, 0]
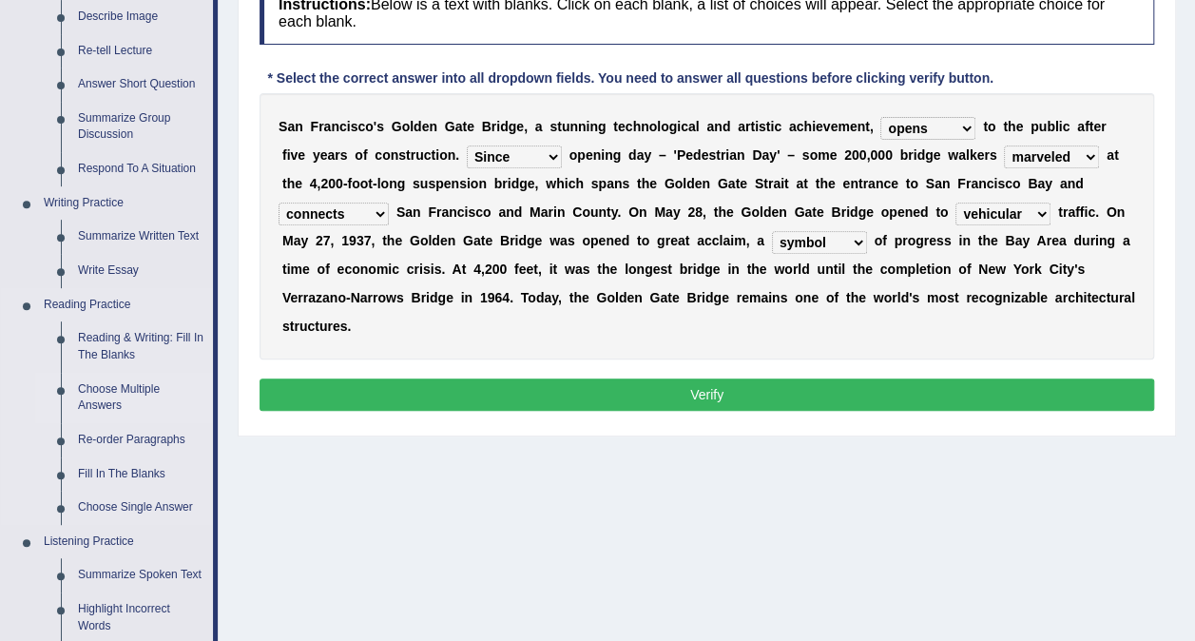
click at [117, 397] on link "Choose Multiple Answers" at bounding box center [141, 398] width 144 height 50
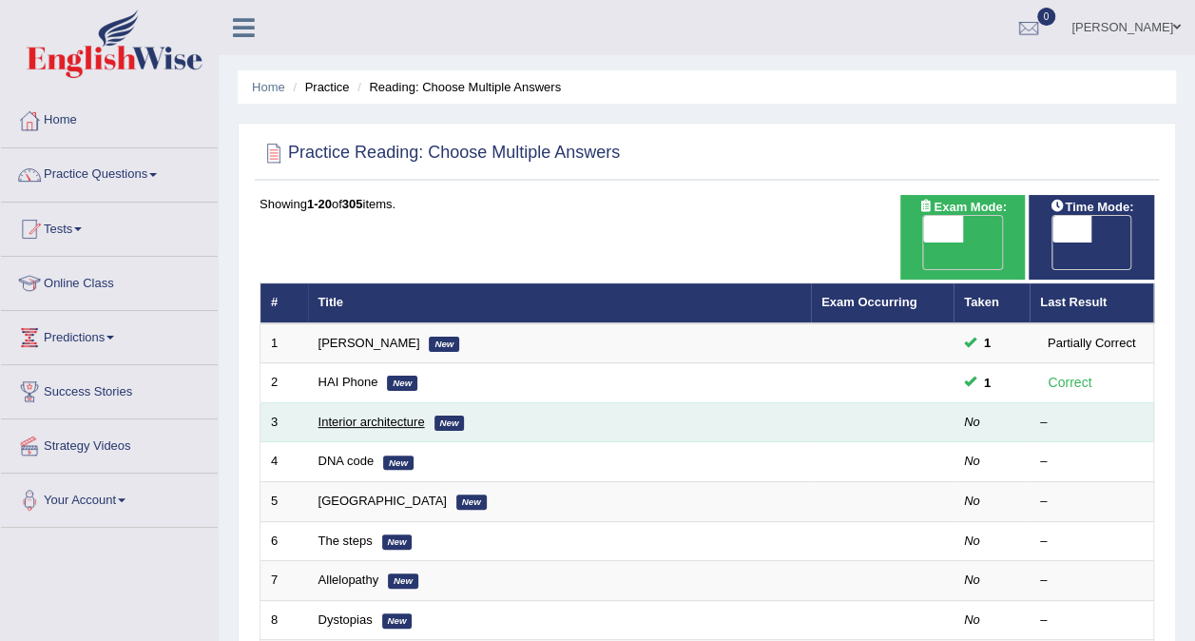
click at [358, 415] on link "Interior architecture" at bounding box center [372, 422] width 107 height 14
